Goal: Find specific page/section: Find specific page/section

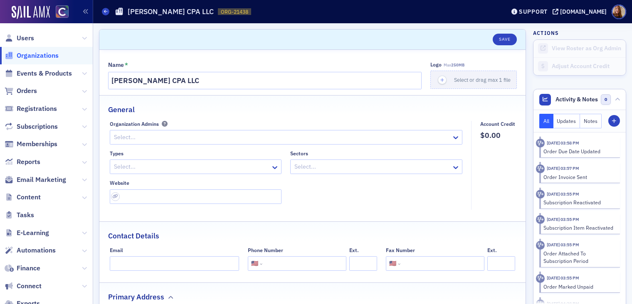
select select "US"
click at [27, 39] on span "Users" at bounding box center [25, 38] width 17 height 9
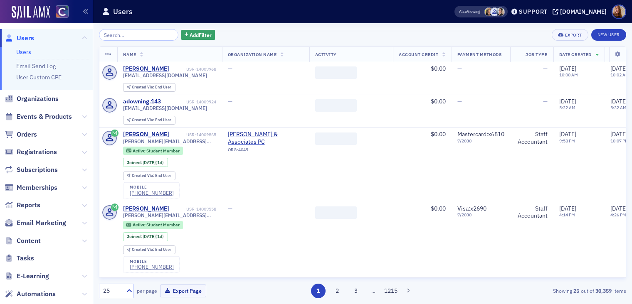
click at [133, 34] on input "search" at bounding box center [138, 35] width 79 height 12
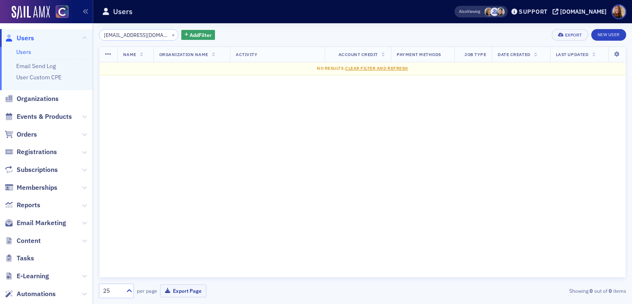
type input "[EMAIL_ADDRESS][DOMAIN_NAME]"
